Goal: Information Seeking & Learning: Learn about a topic

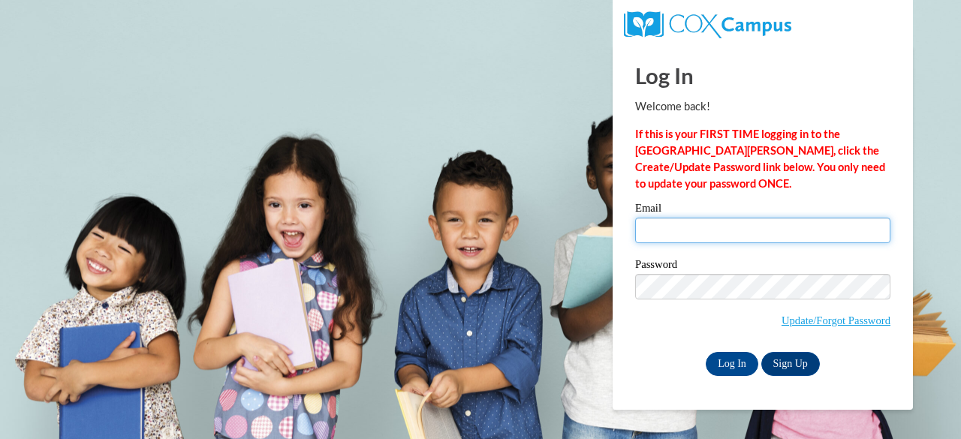
click at [654, 226] on input "Email" at bounding box center [762, 231] width 255 height 26
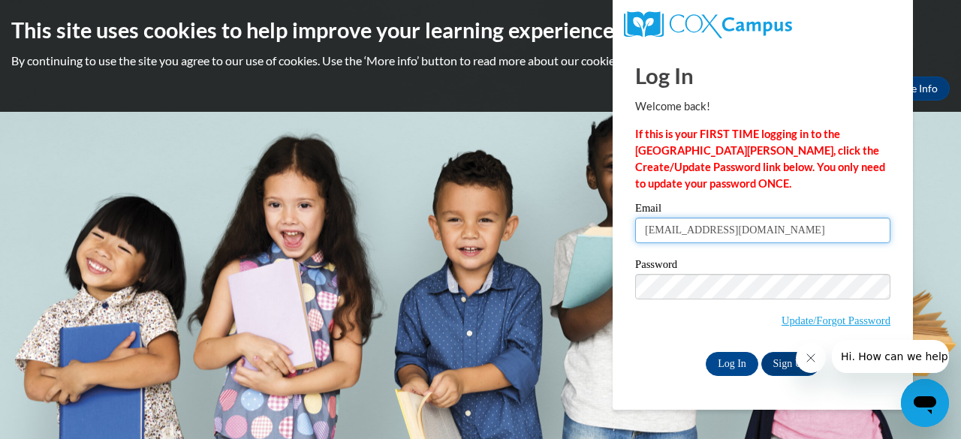
type input "vallen3@wildcat.fvsu.edu"
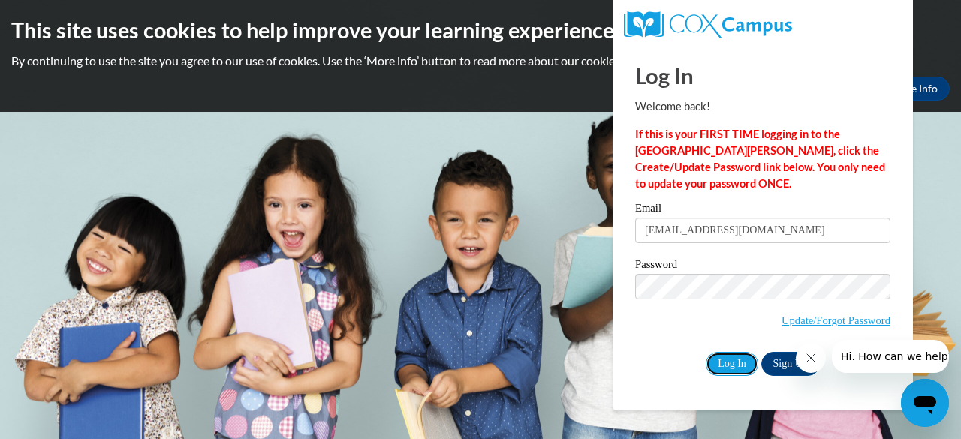
click at [706, 352] on input "Log In" at bounding box center [732, 364] width 53 height 24
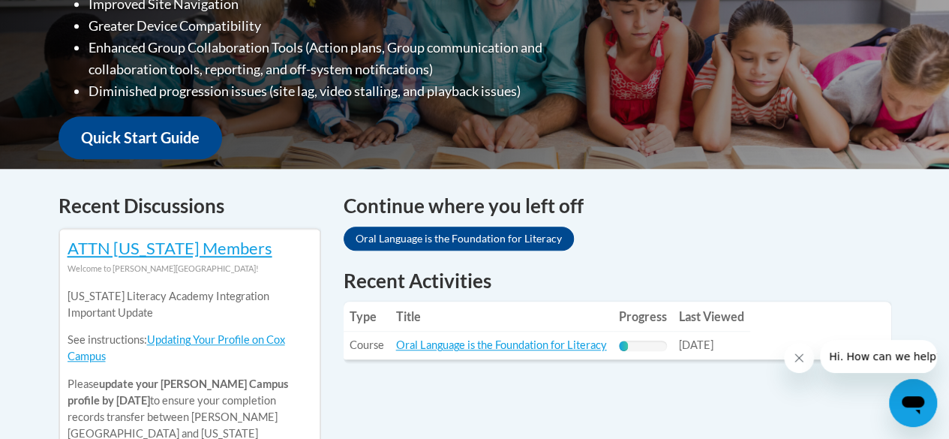
scroll to position [480, 0]
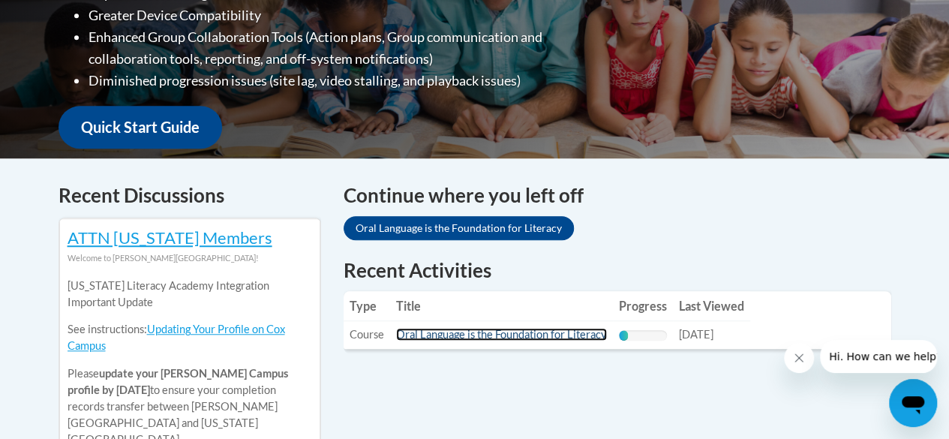
click at [501, 339] on link "Oral Language is the Foundation for Literacy" at bounding box center [501, 334] width 211 height 13
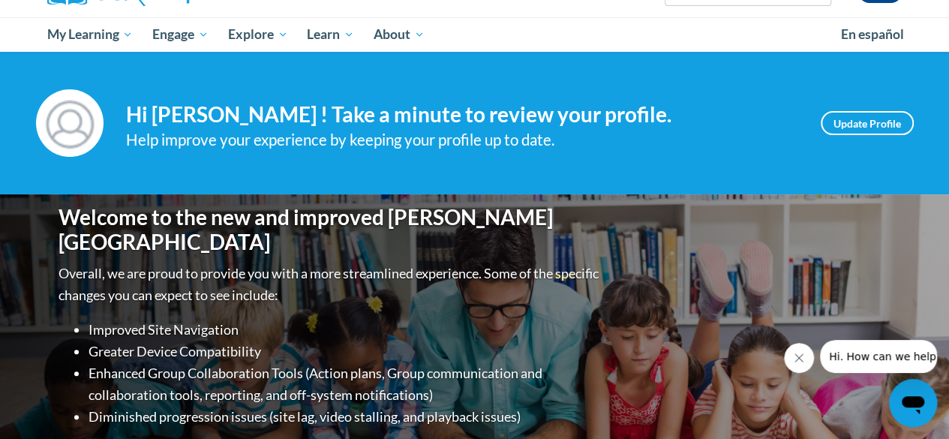
scroll to position [0, 0]
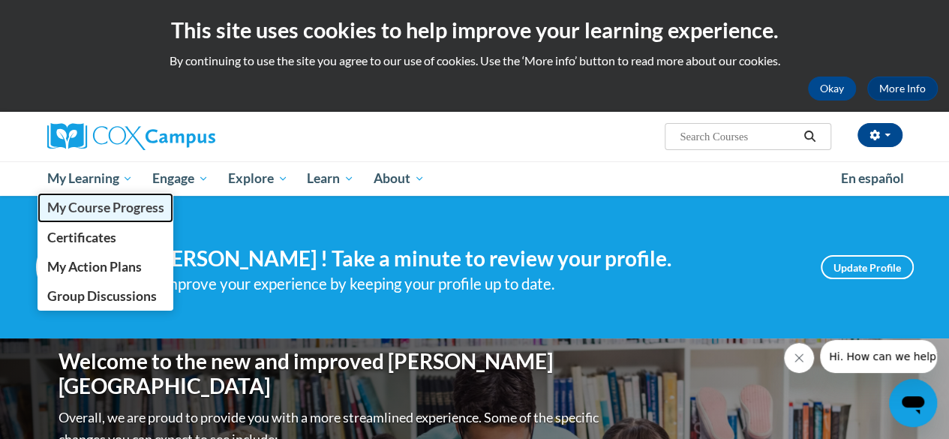
click at [114, 195] on link "My Course Progress" at bounding box center [106, 207] width 137 height 29
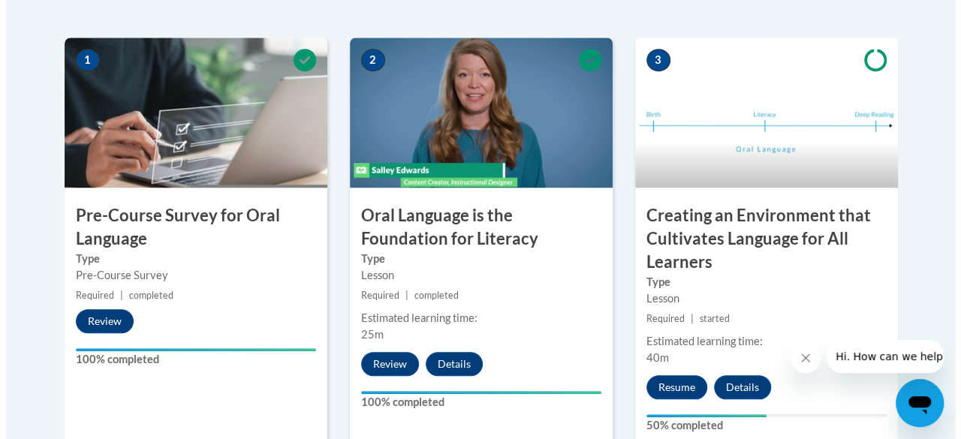
scroll to position [497, 0]
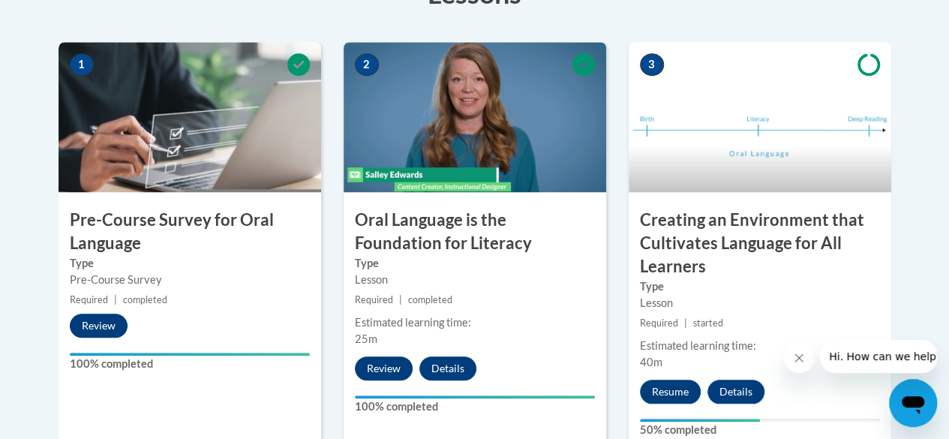
click at [89, 323] on button "Review" at bounding box center [99, 326] width 58 height 24
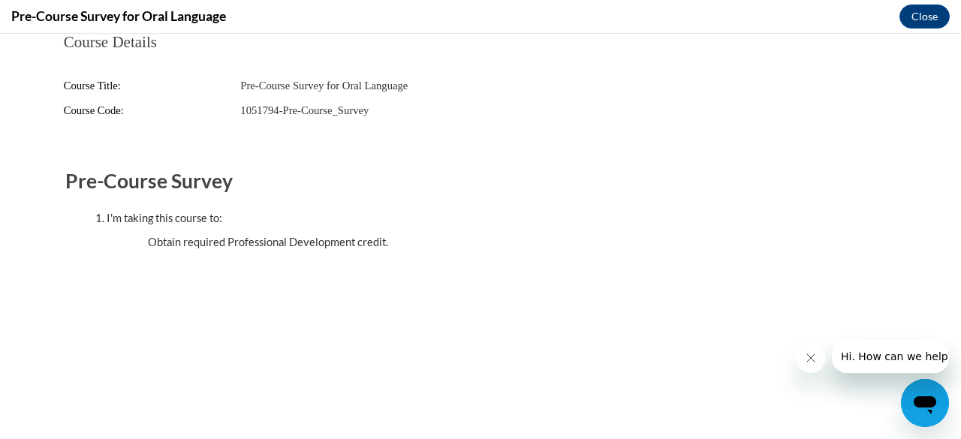
scroll to position [0, 0]
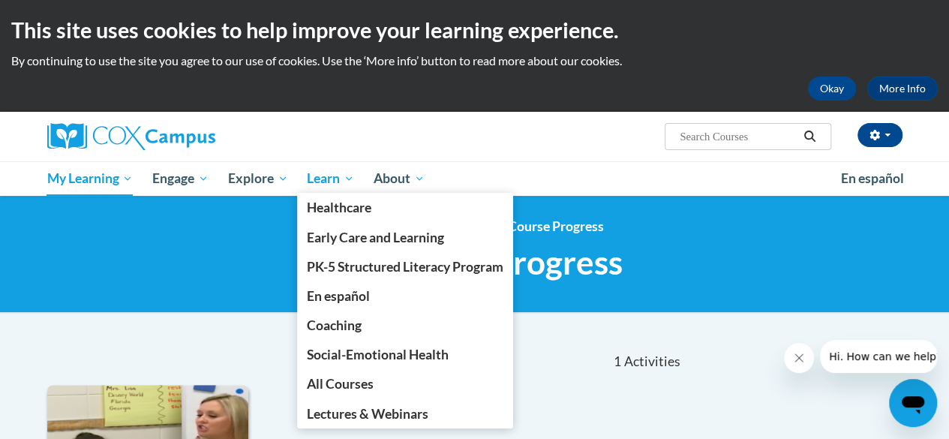
click at [332, 182] on span "Learn" at bounding box center [330, 179] width 47 height 18
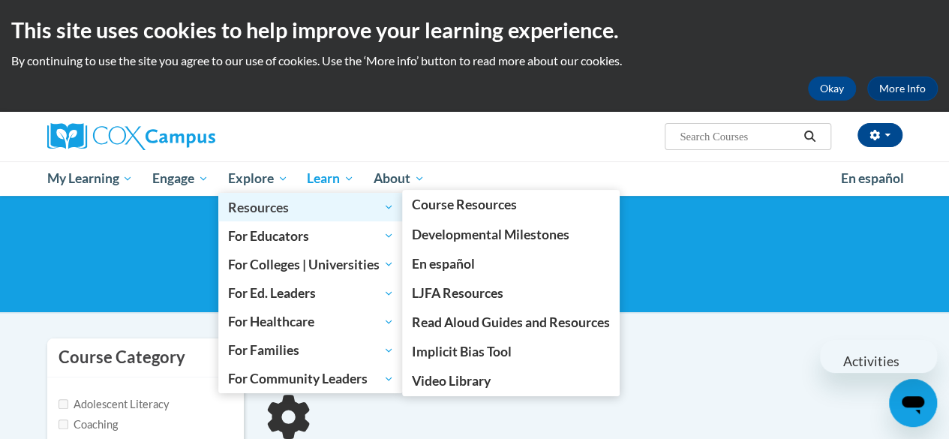
click at [251, 195] on link "Resources" at bounding box center [310, 207] width 185 height 29
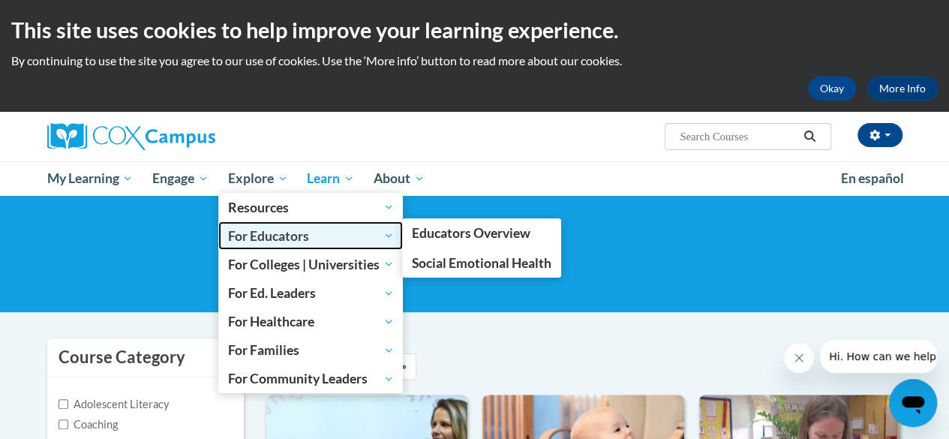
click at [253, 245] on span "For Educators" at bounding box center [311, 236] width 166 height 18
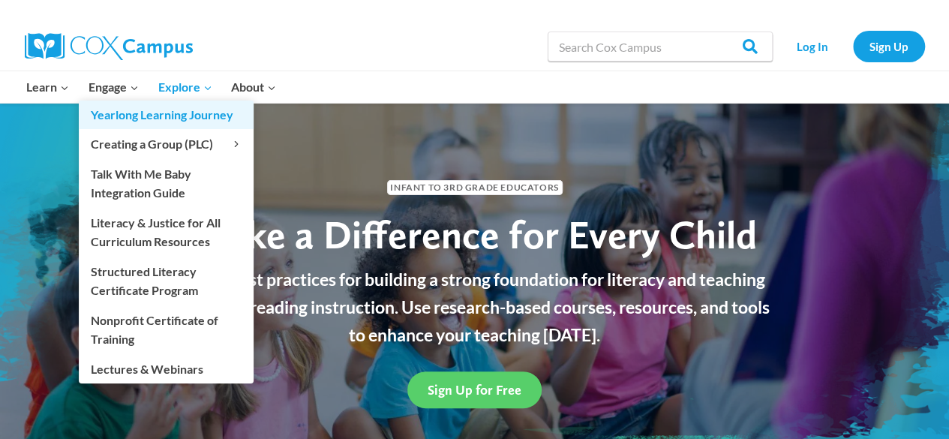
click at [108, 102] on link "Yearlong Learning Journey" at bounding box center [166, 115] width 175 height 29
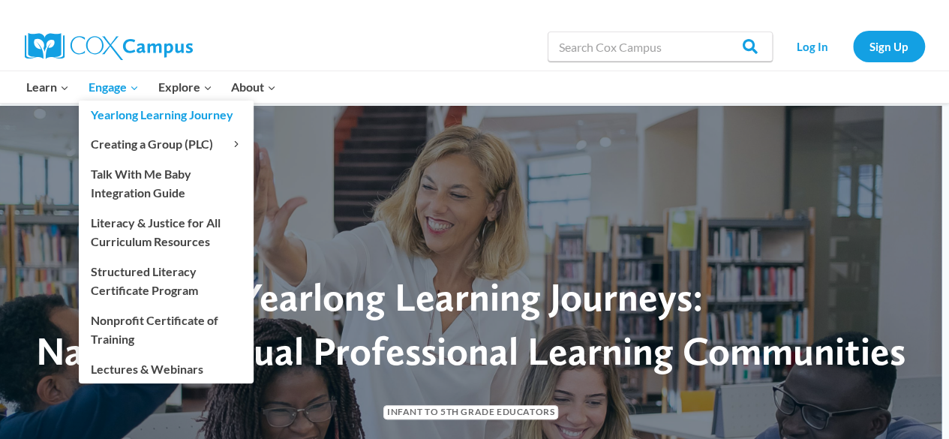
click at [99, 102] on link "Yearlong Learning Journey" at bounding box center [166, 115] width 175 height 29
click at [108, 102] on link "Yearlong Learning Journey" at bounding box center [166, 115] width 175 height 29
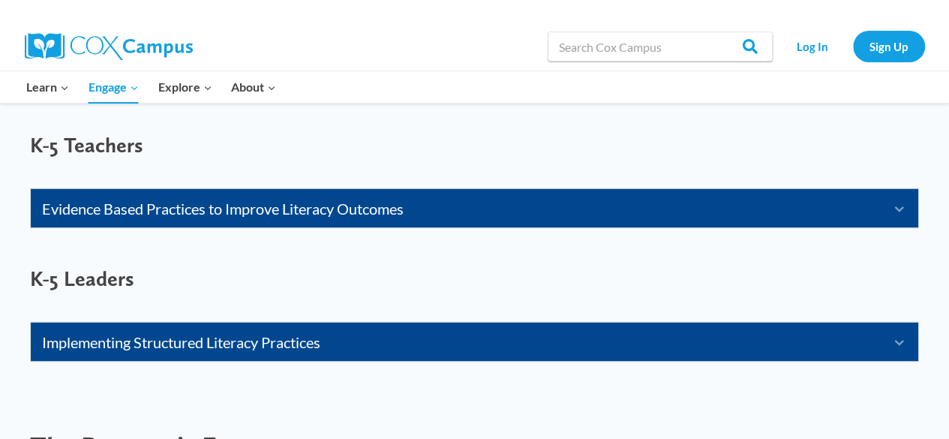
scroll to position [1255, 0]
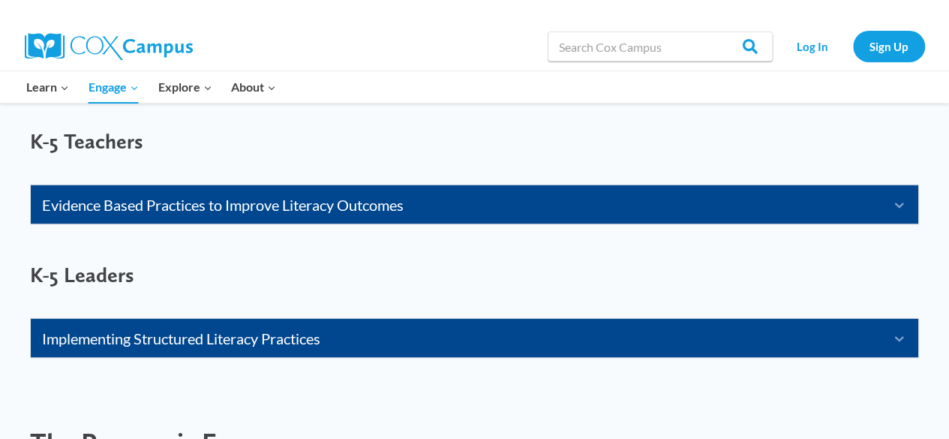
click at [74, 206] on link "Evidence Based Practices to Improve Literacy Outcomes" at bounding box center [456, 204] width 828 height 24
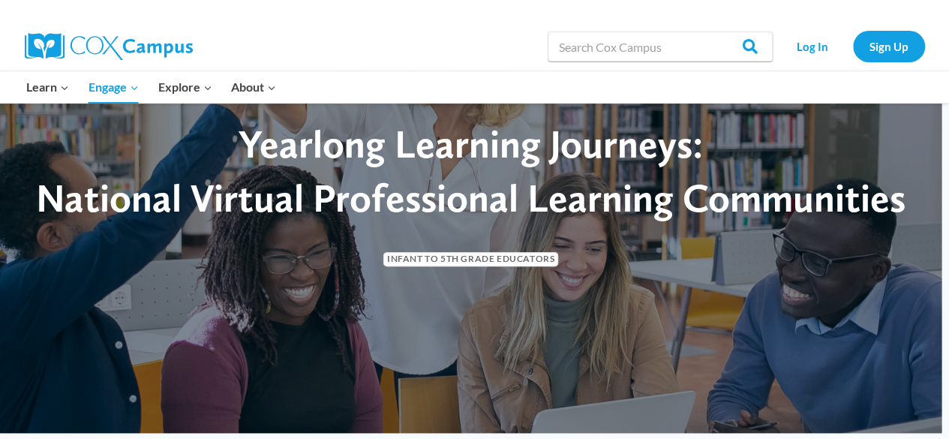
scroll to position [0, 0]
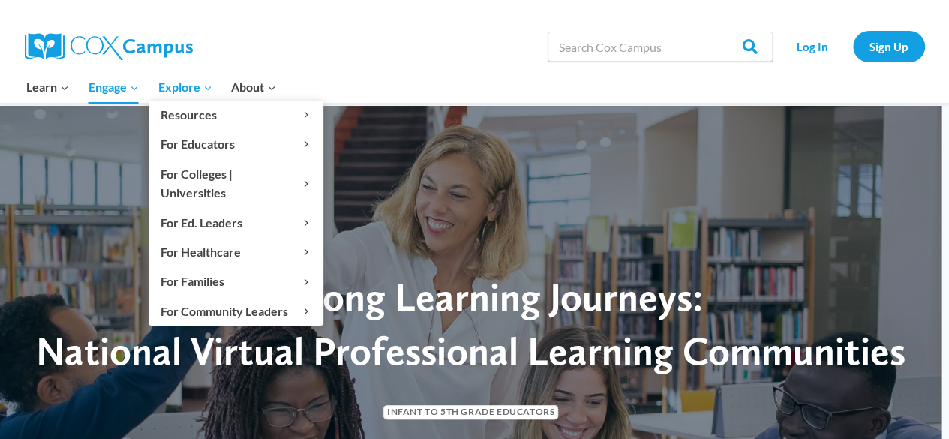
click at [179, 89] on span "Explore Expand" at bounding box center [185, 87] width 54 height 20
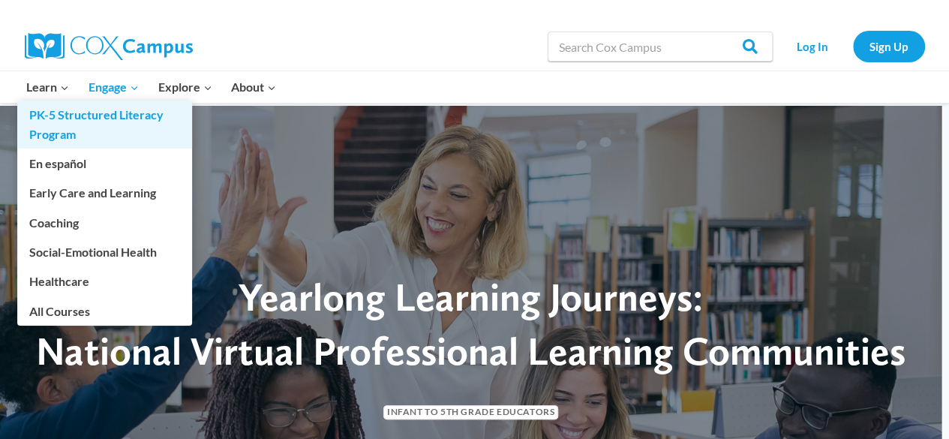
click at [116, 101] on link "PK-5 Structured Literacy Program" at bounding box center [104, 125] width 175 height 48
click at [55, 131] on link "PK-5 Structured Literacy Program" at bounding box center [104, 125] width 175 height 48
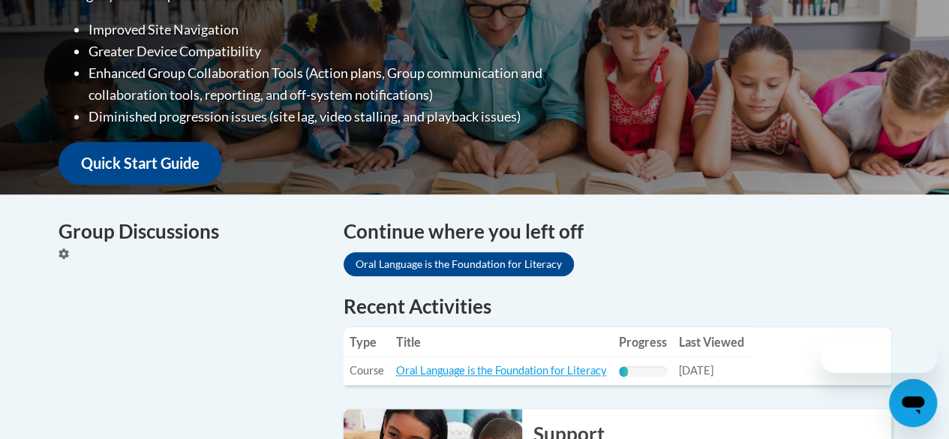
scroll to position [530, 0]
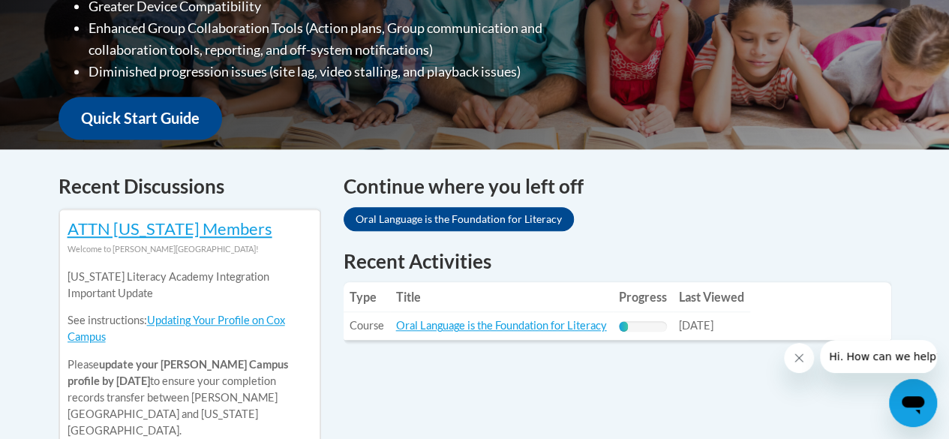
scroll to position [489, 0]
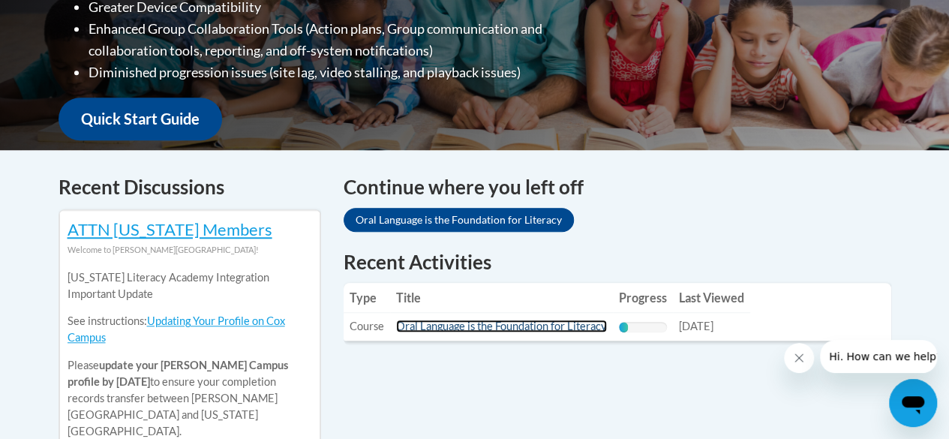
click at [432, 329] on link "Oral Language is the Foundation for Literacy" at bounding box center [501, 326] width 211 height 13
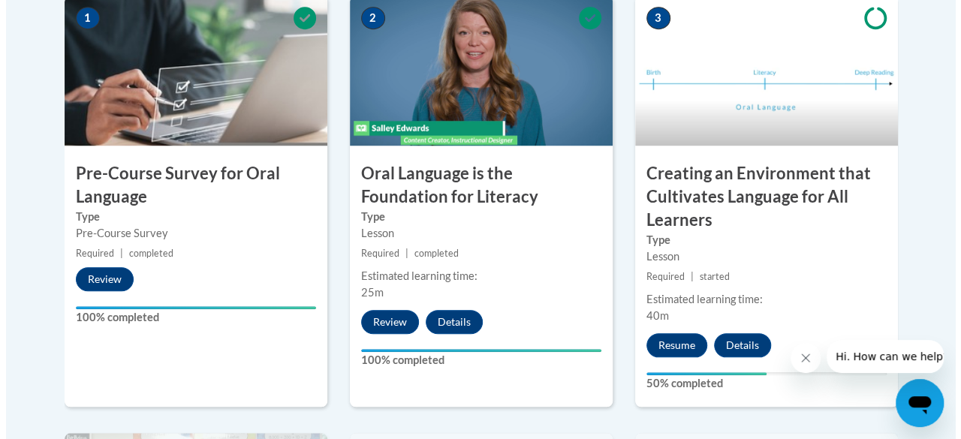
scroll to position [550, 0]
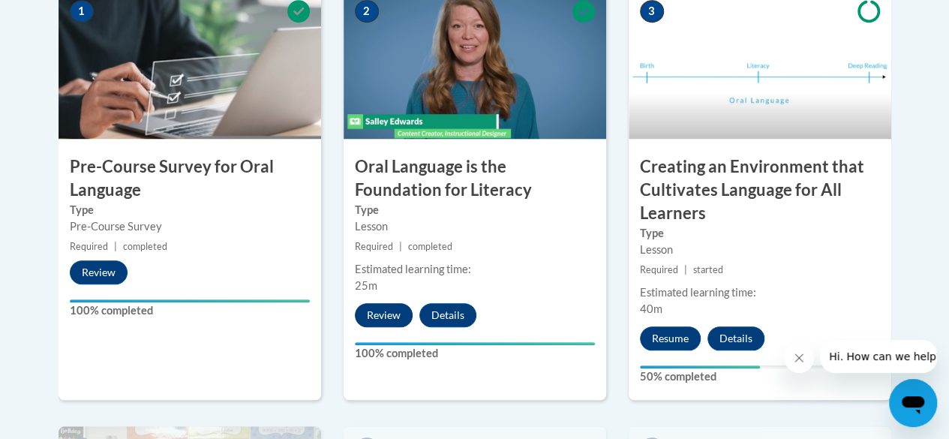
click at [384, 314] on button "Review" at bounding box center [384, 315] width 58 height 24
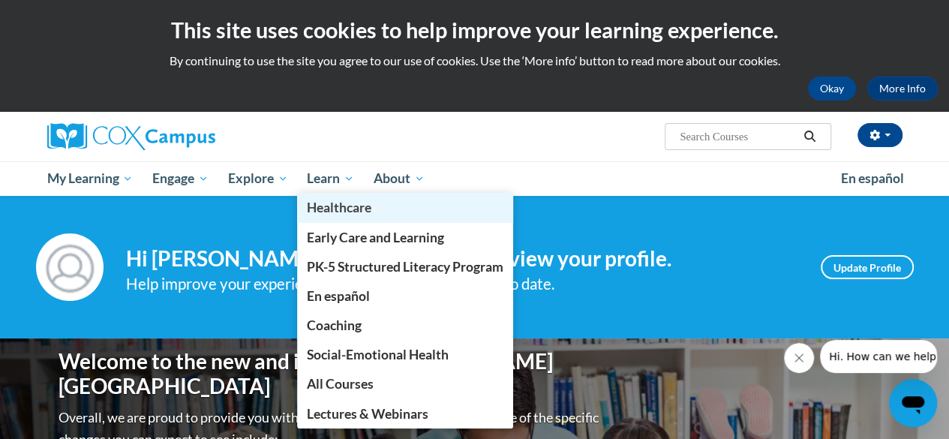
click at [321, 195] on link "Healthcare" at bounding box center [405, 207] width 216 height 29
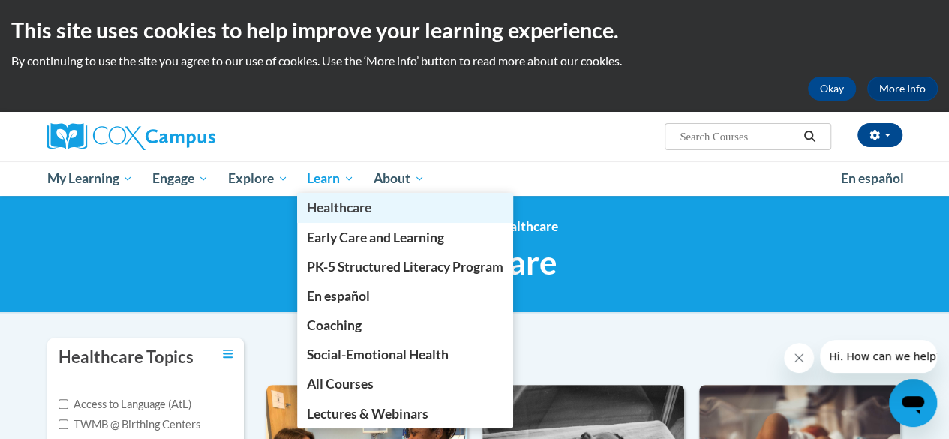
click at [326, 195] on link "Healthcare" at bounding box center [405, 207] width 216 height 29
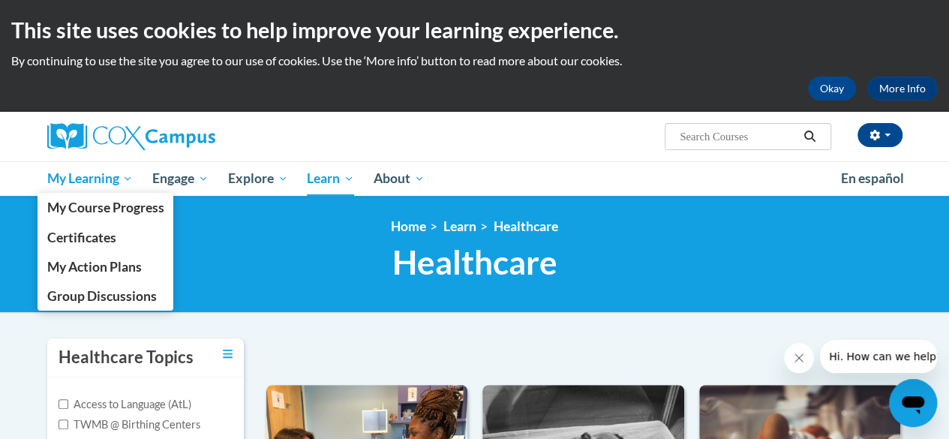
click at [74, 179] on span "My Learning" at bounding box center [90, 179] width 86 height 18
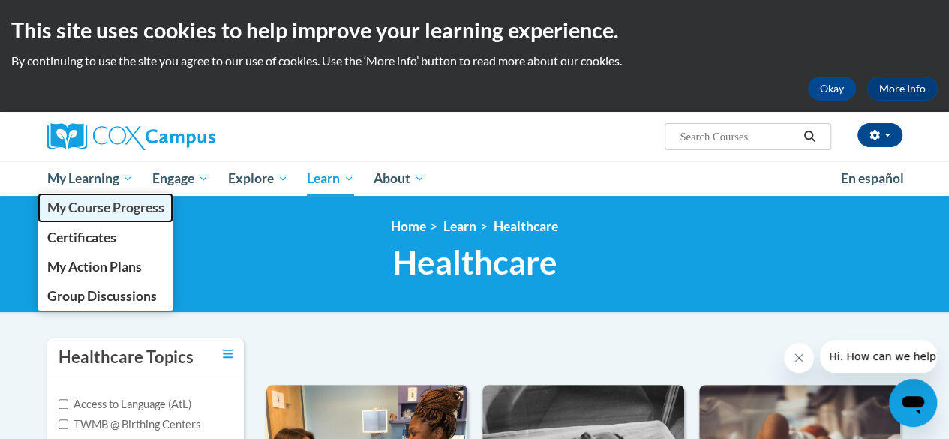
click at [97, 209] on span "My Course Progress" at bounding box center [105, 208] width 117 height 16
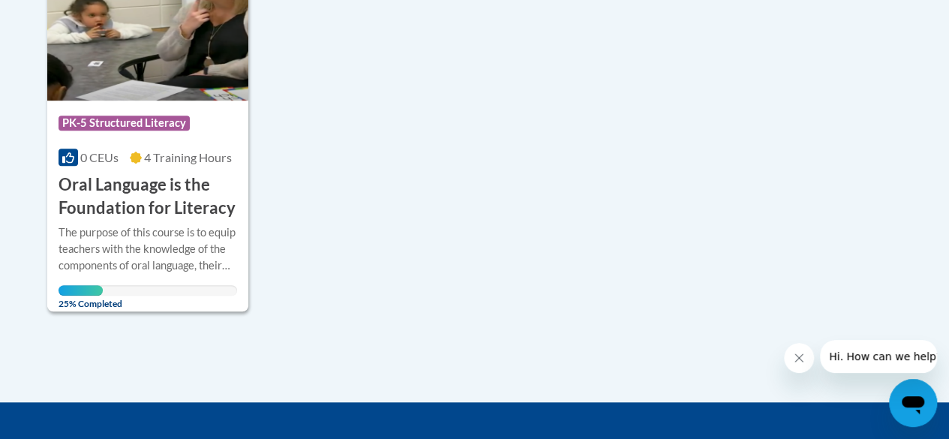
scroll to position [440, 0]
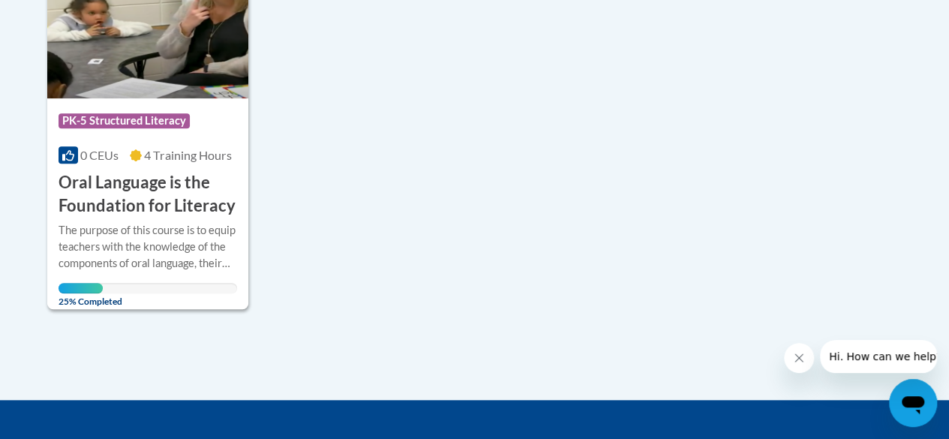
click at [90, 218] on div "More Info Open The purpose of this course is to equip teachers with the knowled…" at bounding box center [147, 261] width 201 height 87
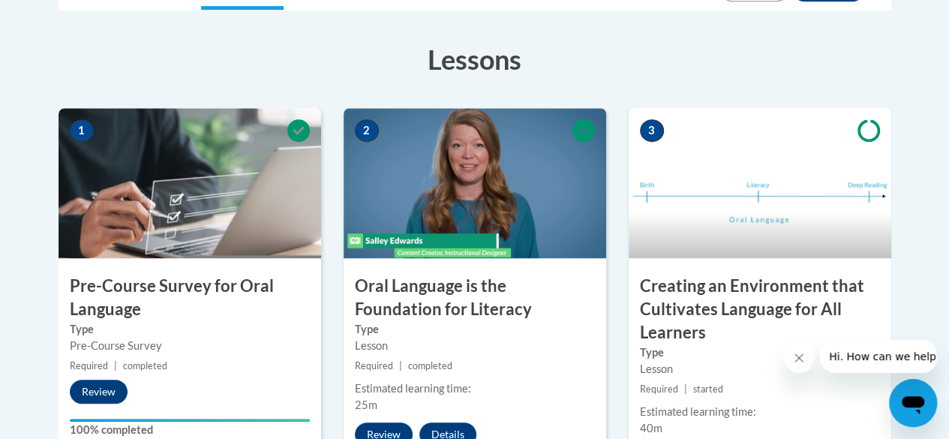
scroll to position [414, 0]
